Goal: Task Accomplishment & Management: Manage account settings

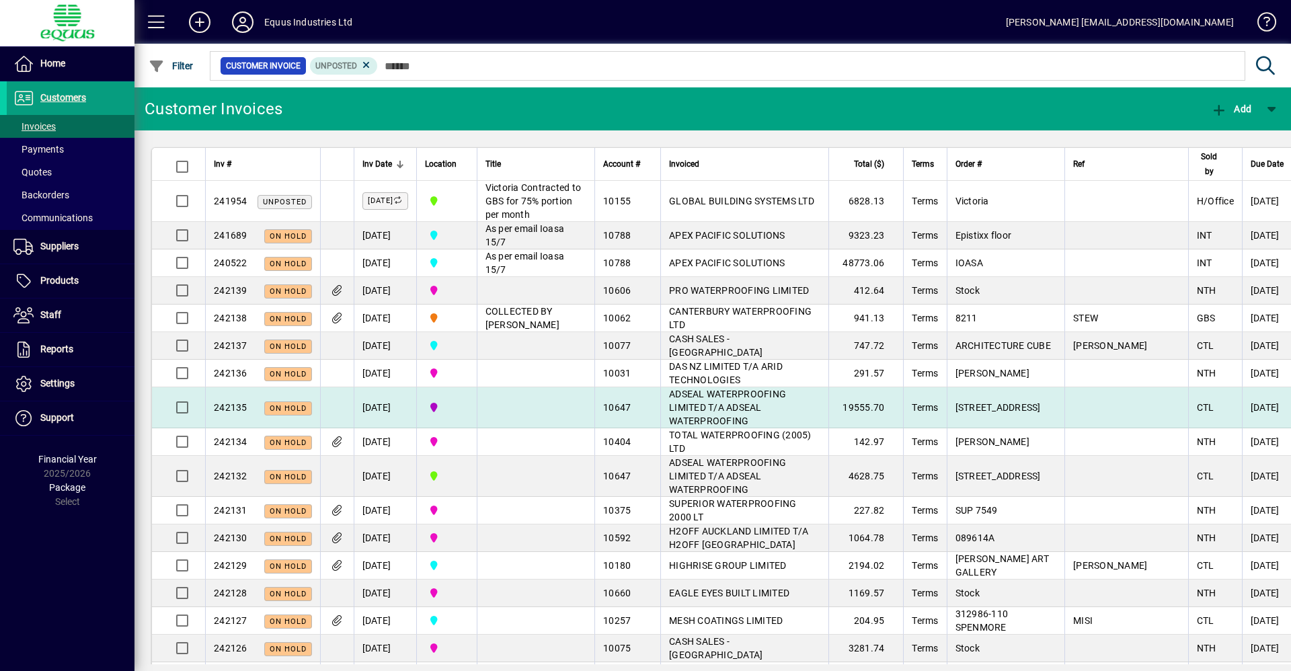
click at [763, 428] on td "ADSEAL WATERPROOFING LIMITED T/A ADSEAL WATERPROOFING" at bounding box center [744, 407] width 168 height 41
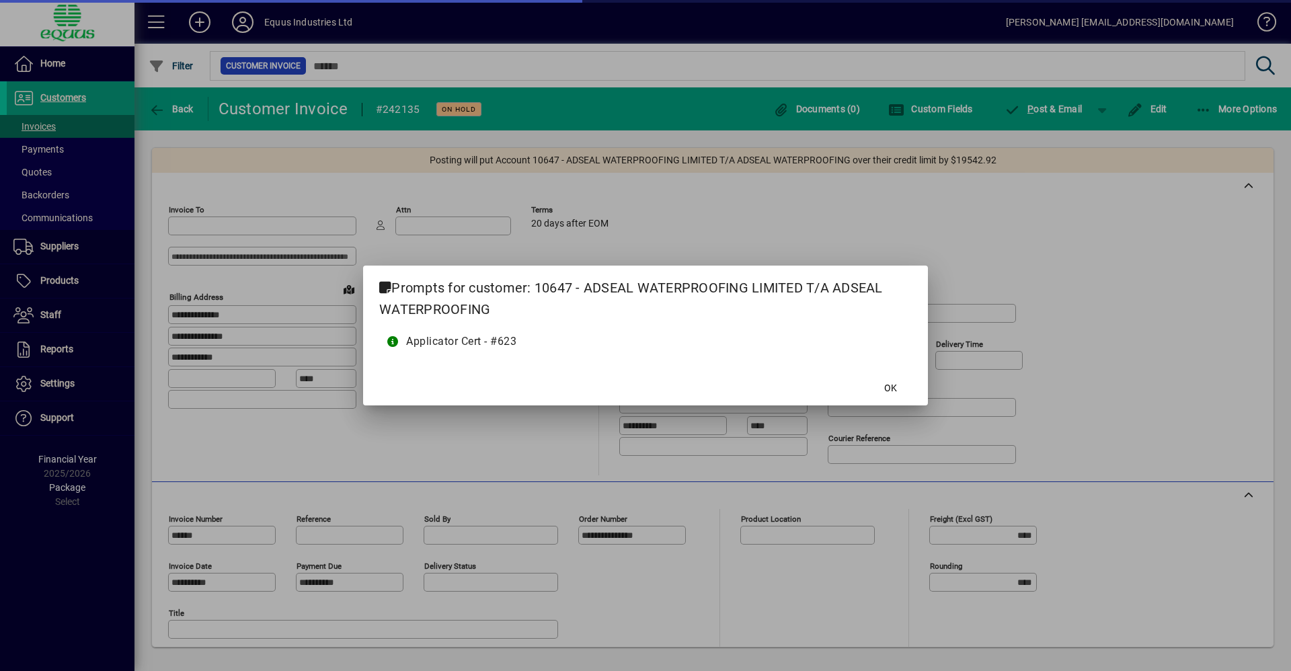
type input "**********"
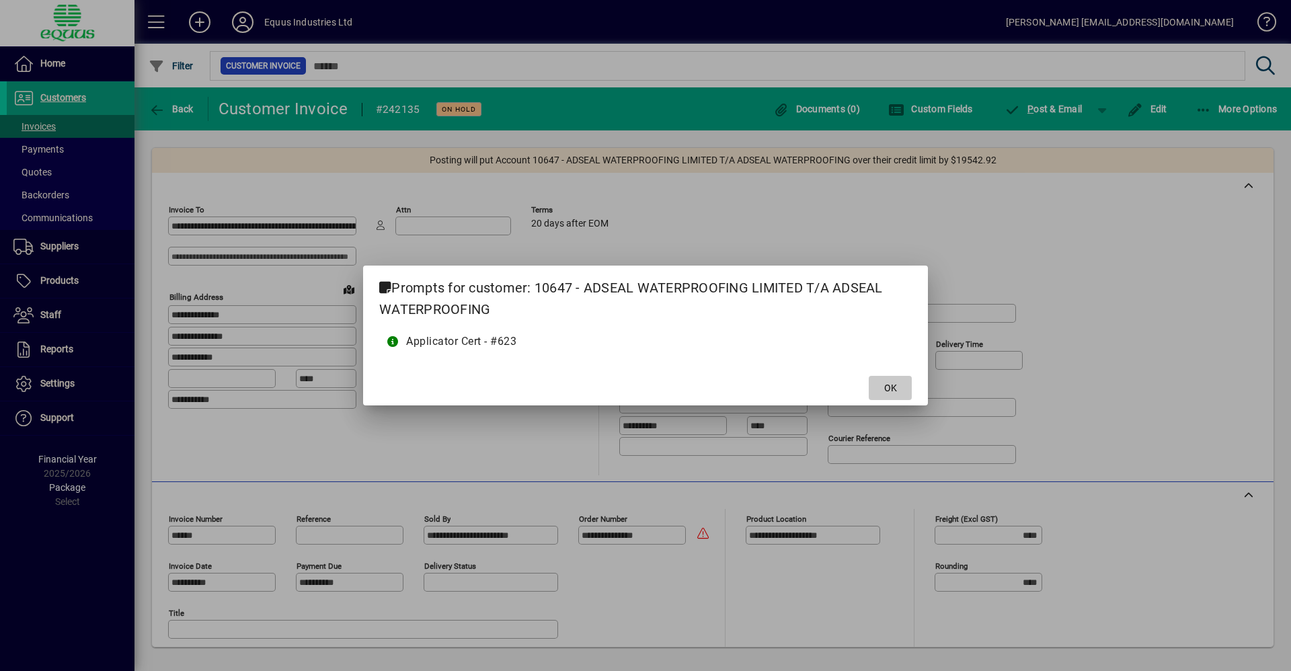
click at [884, 375] on span at bounding box center [890, 388] width 43 height 32
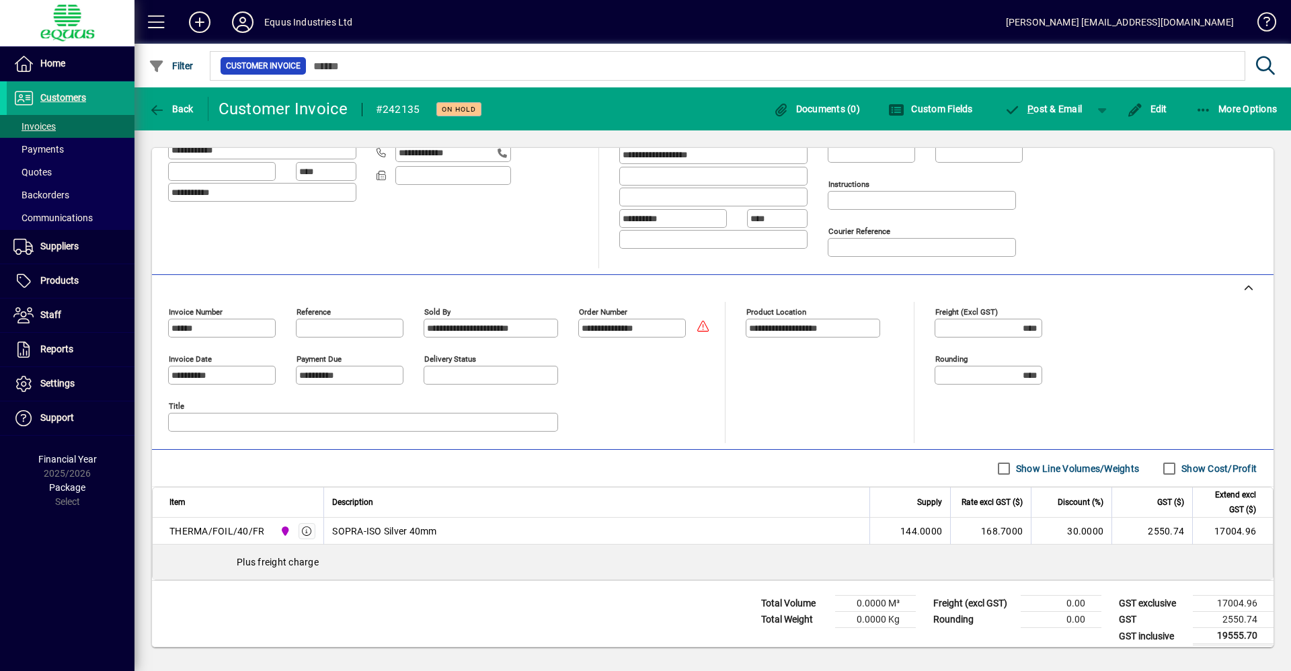
scroll to position [217, 0]
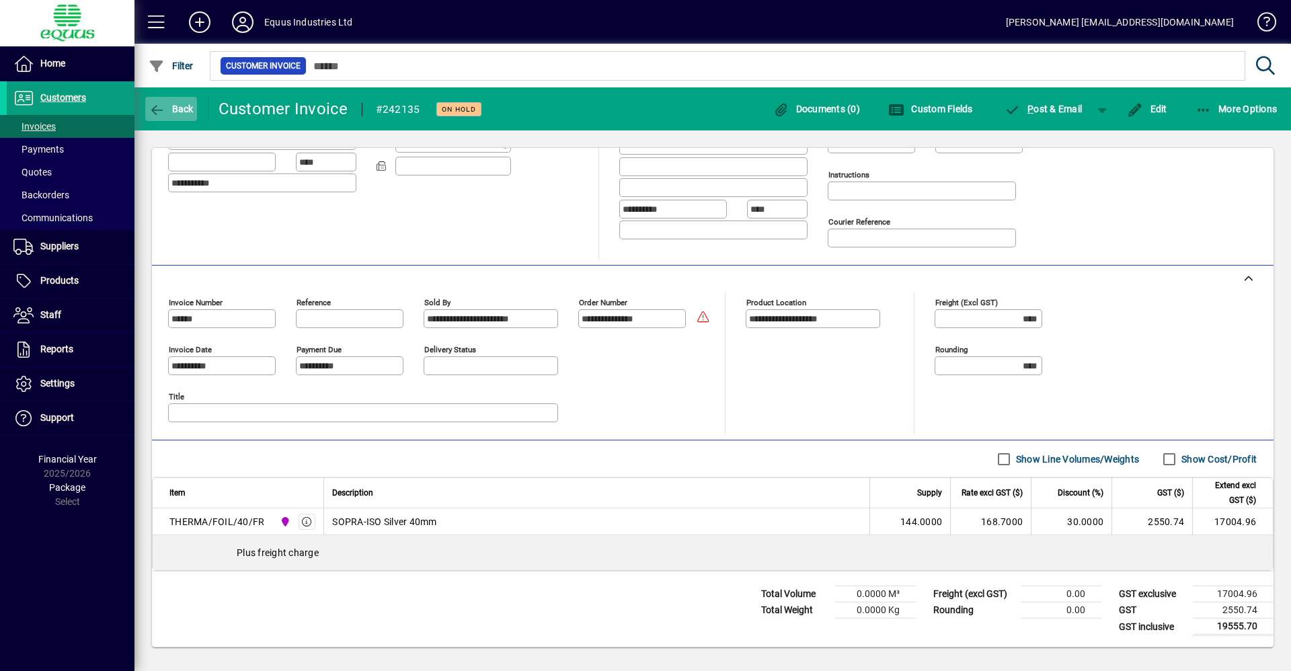
click at [167, 108] on span "Back" at bounding box center [171, 109] width 45 height 11
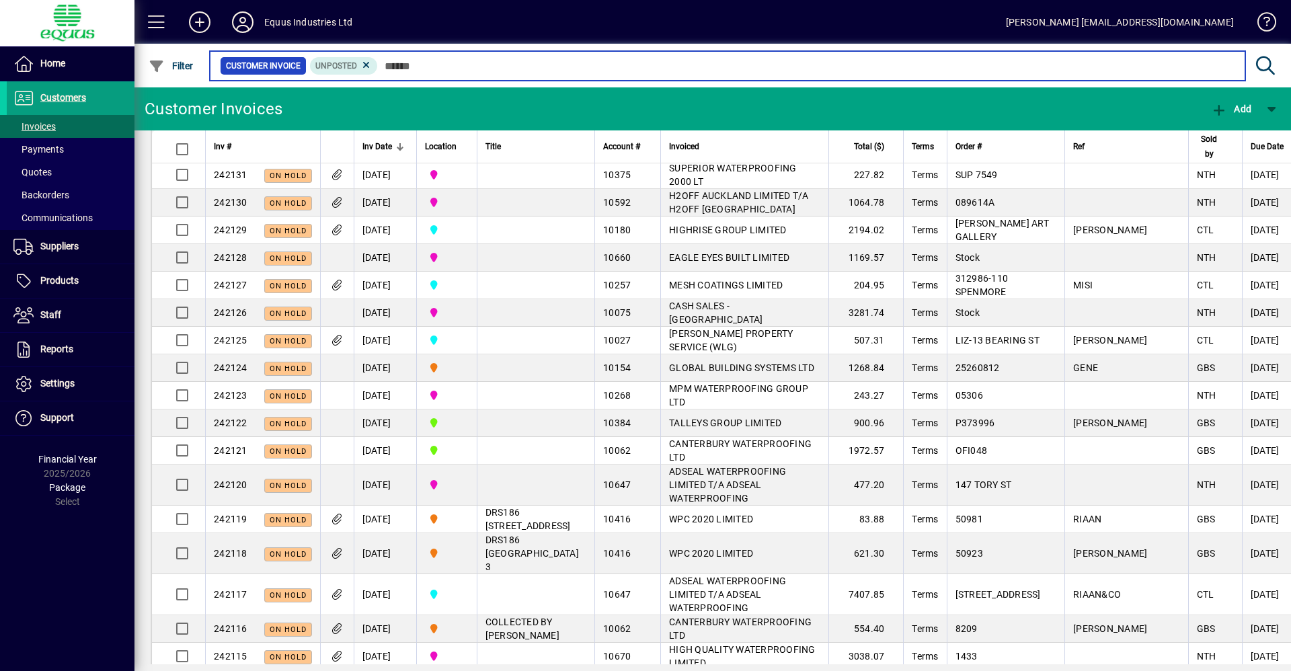
scroll to position [336, 0]
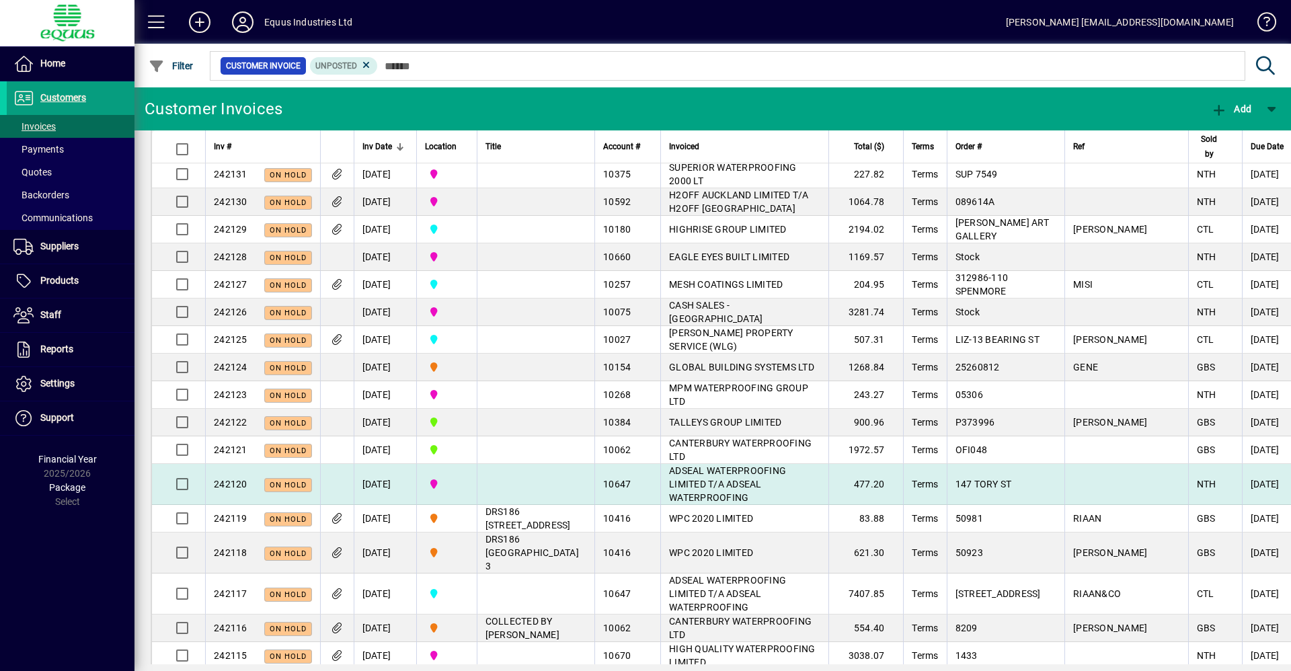
click at [742, 503] on span "ADSEAL WATERPROOFING LIMITED T/A ADSEAL WATERPROOFING" at bounding box center [727, 484] width 117 height 38
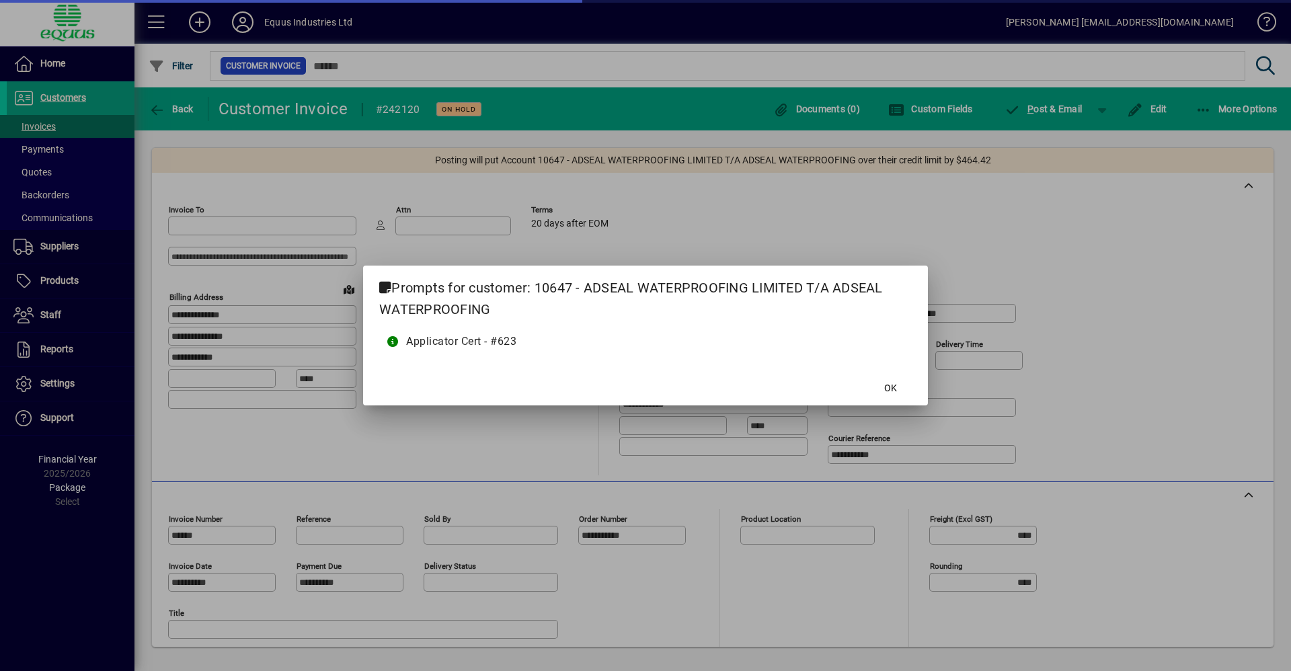
type input "**********"
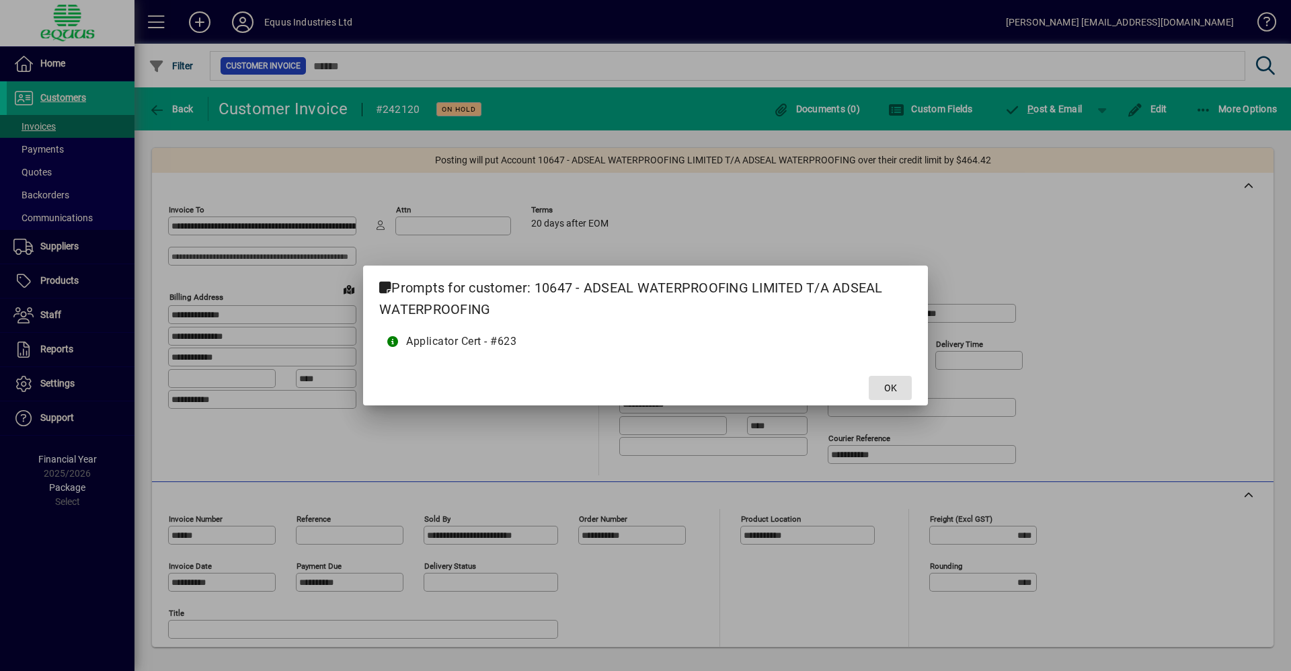
click at [894, 377] on span at bounding box center [890, 388] width 43 height 32
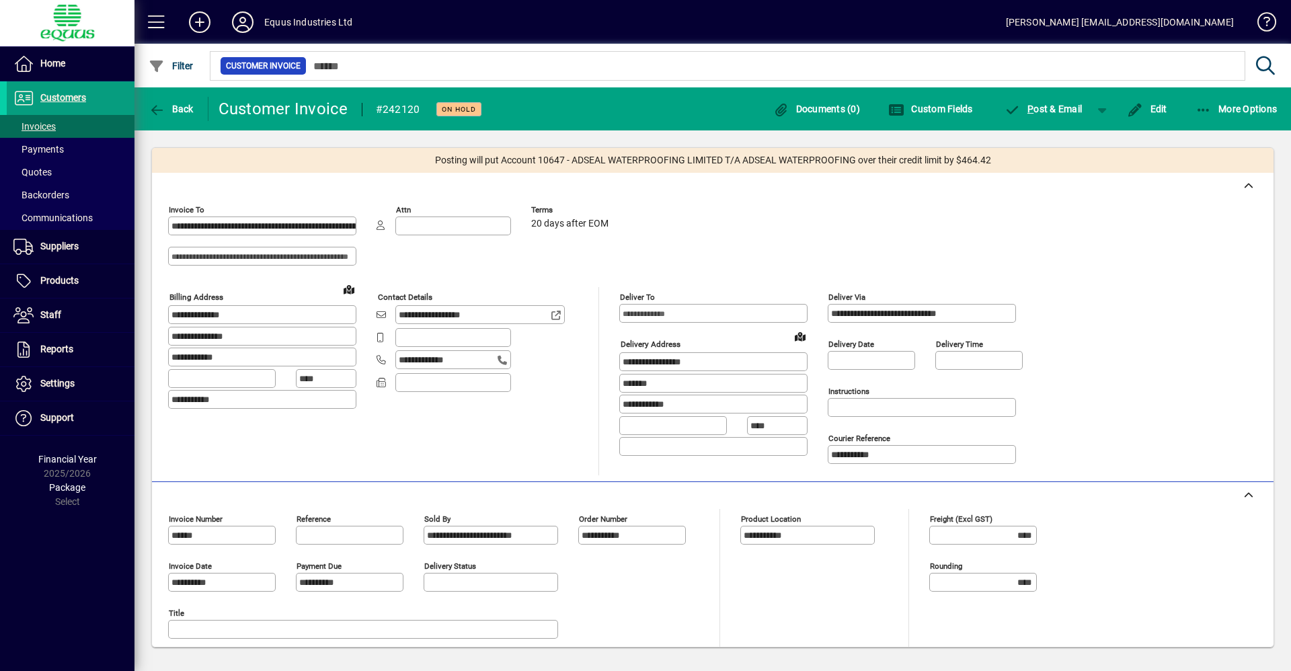
scroll to position [182, 0]
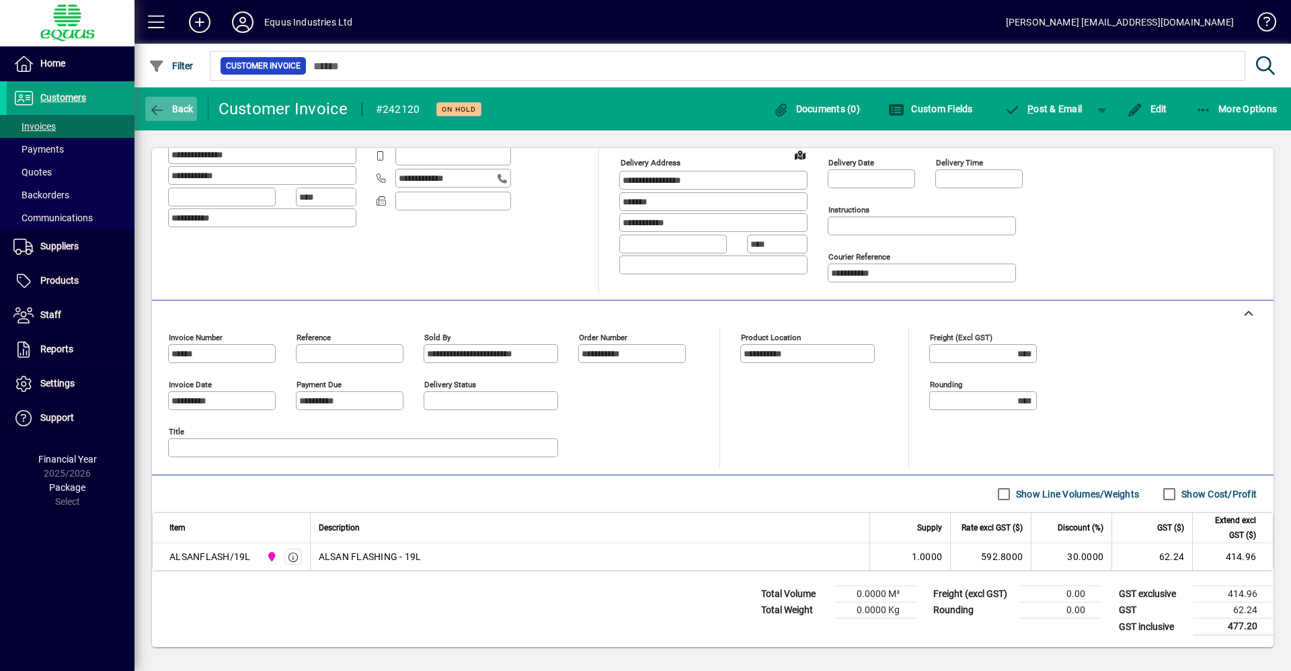
click at [171, 106] on span "Back" at bounding box center [171, 109] width 45 height 11
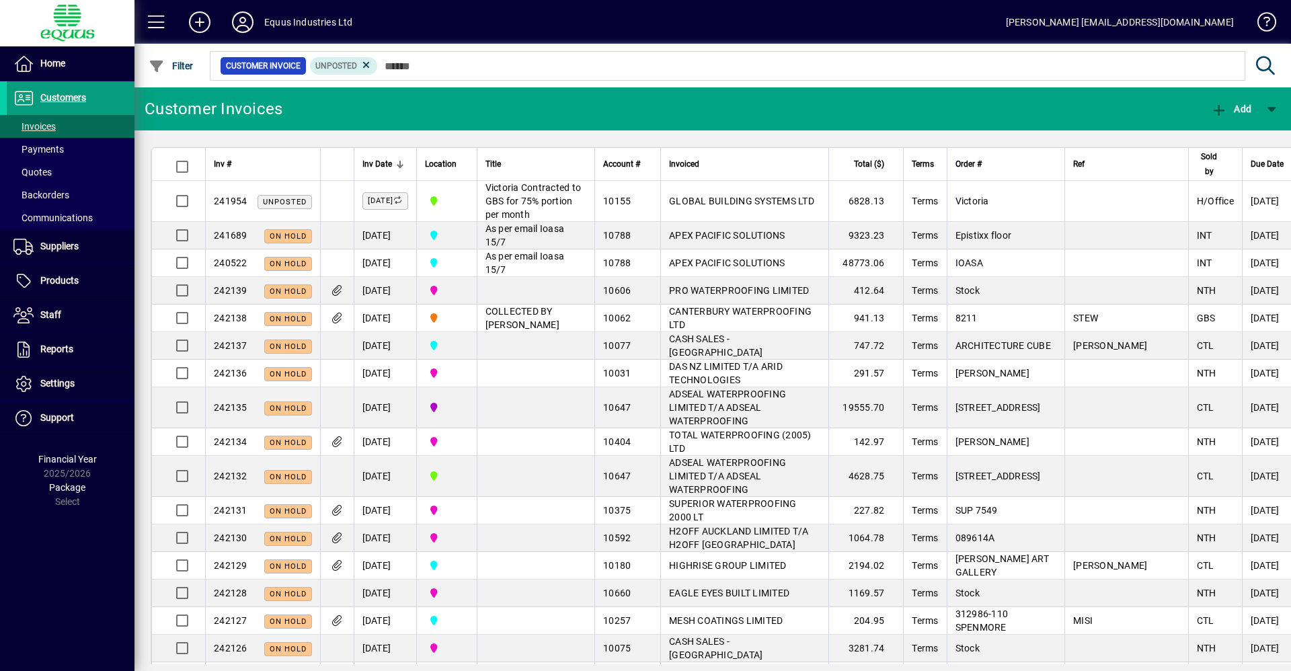
click at [258, 21] on span at bounding box center [242, 22] width 43 height 32
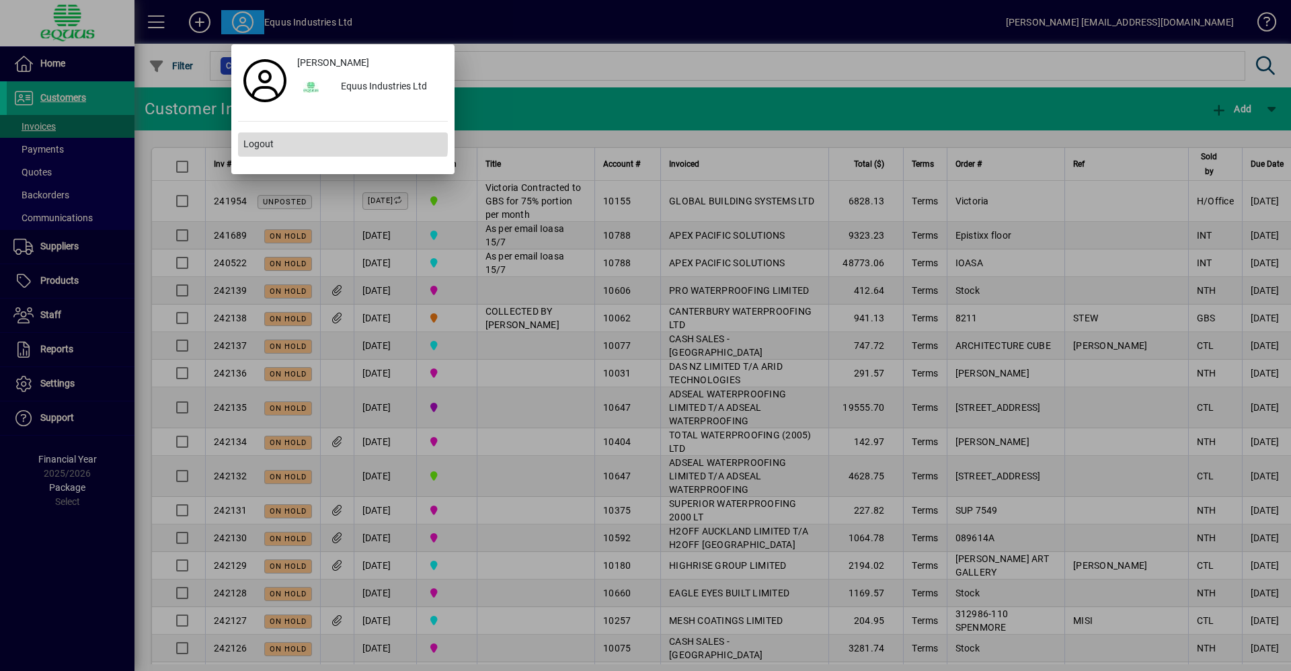
click at [267, 135] on span at bounding box center [343, 144] width 210 height 32
